Goal: Obtain resource: Download file/media

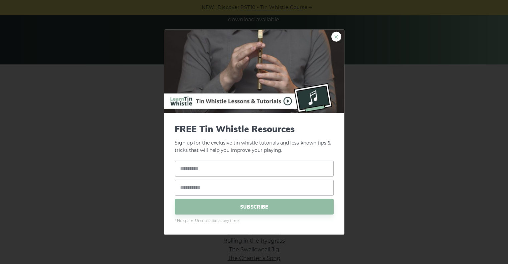
click at [338, 39] on link "×" at bounding box center [336, 36] width 10 height 10
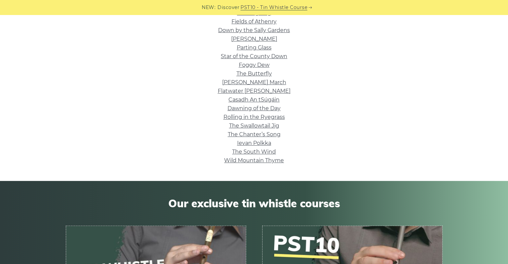
scroll to position [234, 0]
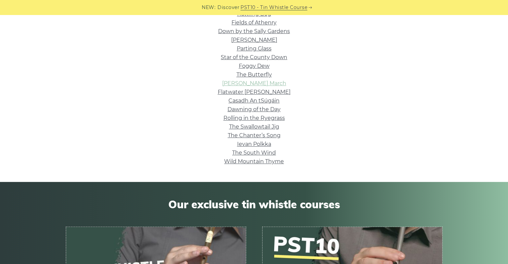
click at [270, 81] on link "[PERSON_NAME] March" at bounding box center [254, 83] width 64 height 6
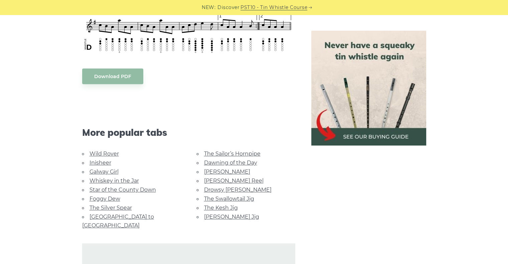
scroll to position [424, 0]
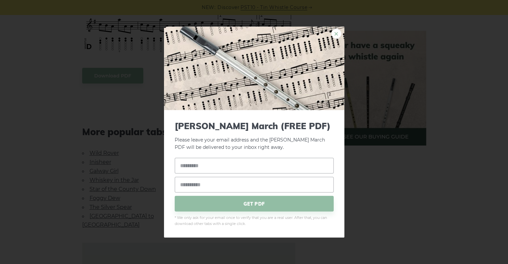
click at [333, 33] on link "×" at bounding box center [336, 33] width 10 height 10
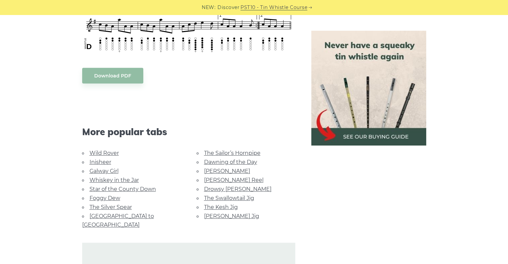
click at [112, 74] on body "NEW: Discover PST10 - Tin Whistle Course Lessons Fingering Charts Tabs & Notes …" at bounding box center [254, 134] width 508 height 1117
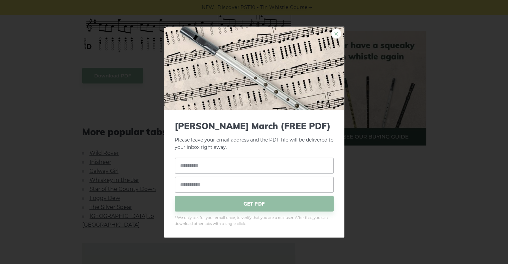
click at [337, 30] on link "×" at bounding box center [336, 33] width 10 height 10
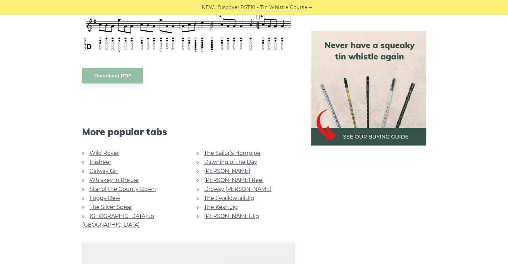
click at [225, 213] on link "[PERSON_NAME] Jig" at bounding box center [231, 216] width 55 height 6
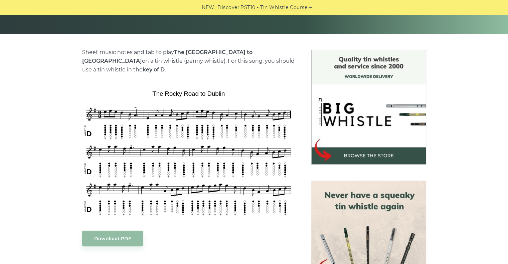
scroll to position [144, 0]
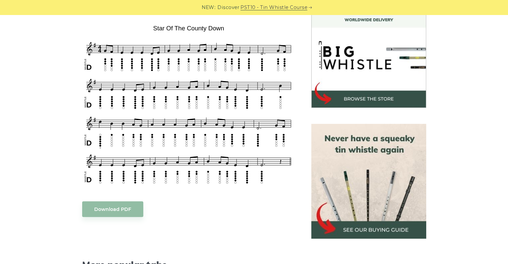
scroll to position [199, 0]
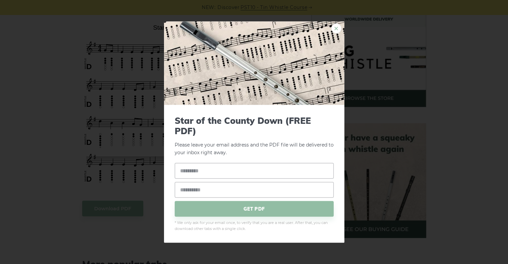
click at [336, 28] on link "×" at bounding box center [336, 28] width 10 height 10
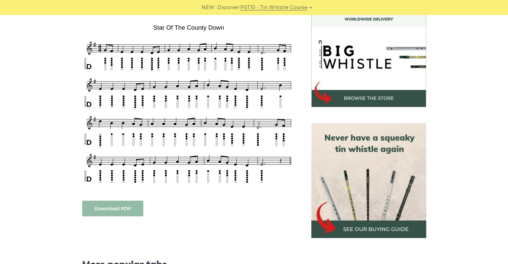
click at [100, 209] on link "Download PDF" at bounding box center [112, 209] width 61 height 16
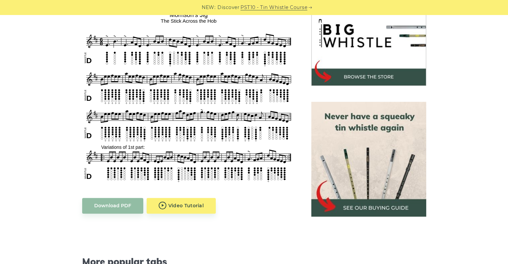
scroll to position [223, 0]
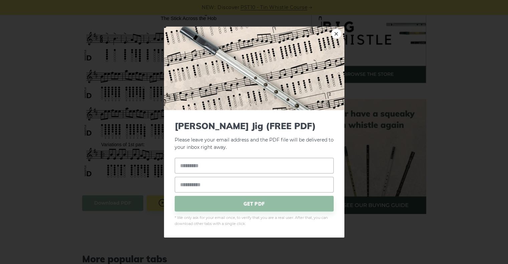
click at [219, 160] on input "text" at bounding box center [254, 166] width 159 height 16
type input "**********"
click at [259, 203] on span "GET PDF" at bounding box center [254, 204] width 159 height 16
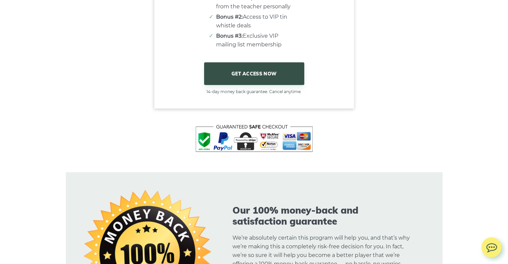
scroll to position [4466, 0]
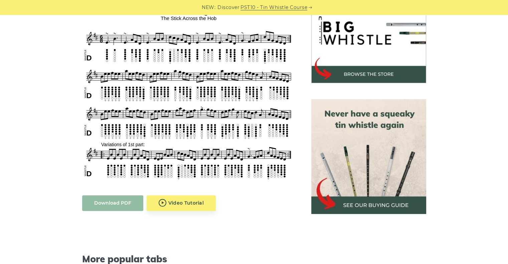
click at [114, 204] on link "Download PDF" at bounding box center [112, 203] width 61 height 16
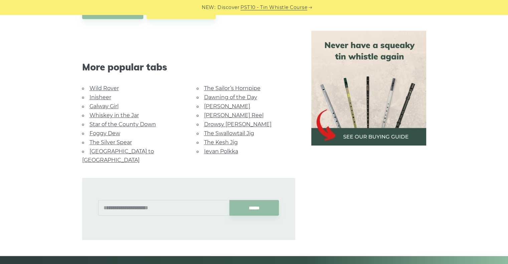
scroll to position [415, 0]
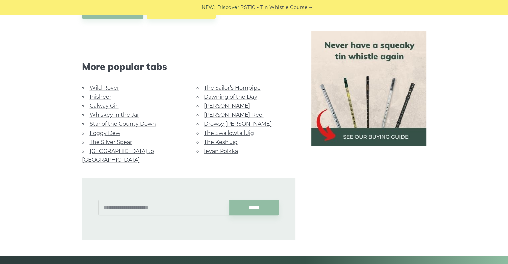
click at [223, 104] on link "[PERSON_NAME]" at bounding box center [227, 106] width 46 height 6
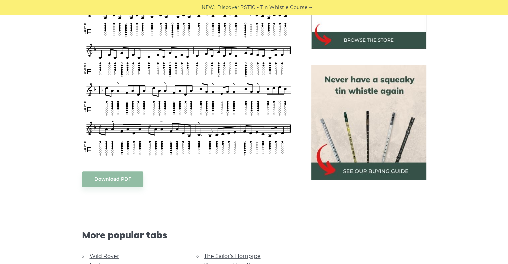
scroll to position [256, 0]
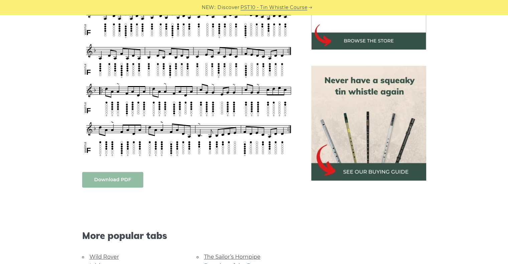
click at [113, 180] on link "Download PDF" at bounding box center [112, 180] width 61 height 16
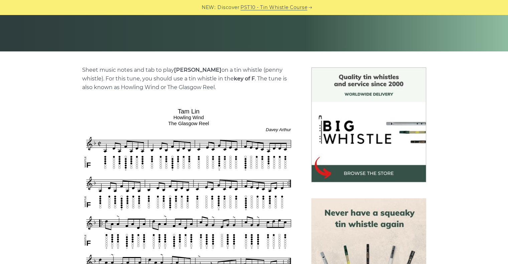
scroll to position [0, 0]
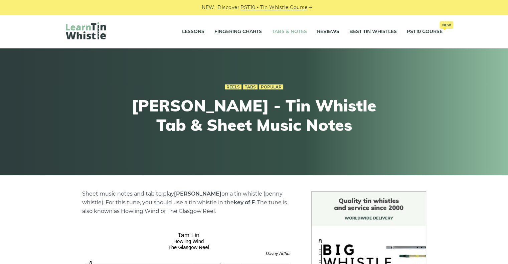
click at [285, 31] on link "Tabs & Notes" at bounding box center [289, 31] width 35 height 17
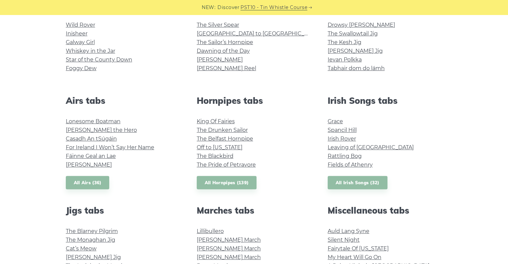
scroll to position [193, 0]
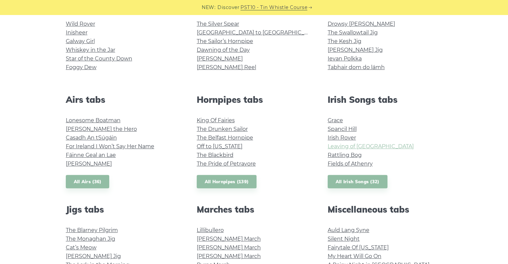
click at [350, 147] on link "Leaving of [GEOGRAPHIC_DATA]" at bounding box center [370, 146] width 86 height 6
